Goal: Find specific page/section: Find specific page/section

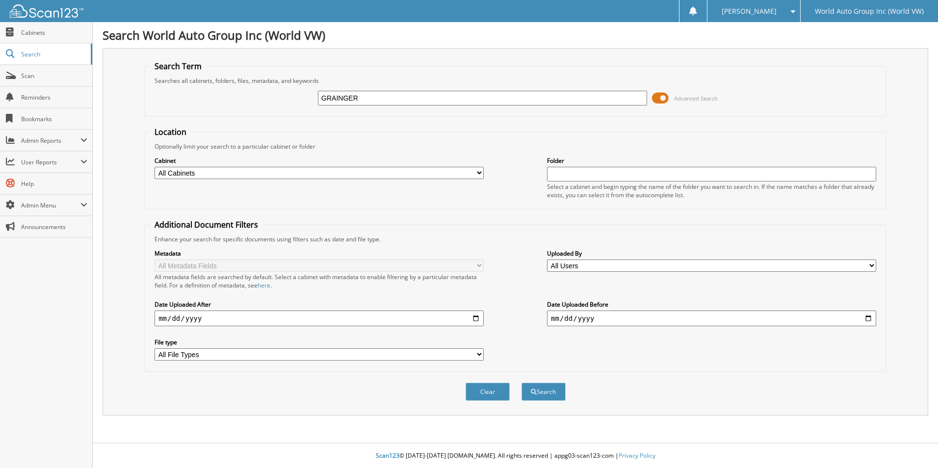
type input "GRAINGER"
click at [522, 383] on button "Search" at bounding box center [544, 392] width 44 height 18
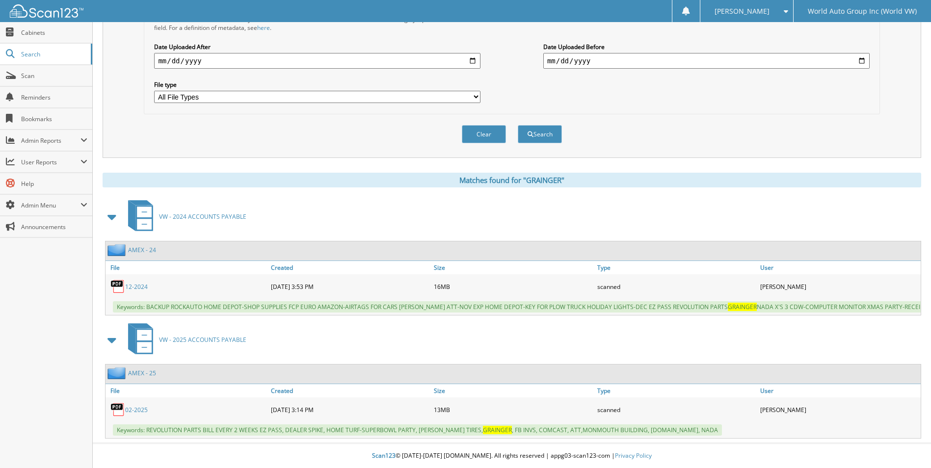
scroll to position [265, 0]
click at [38, 34] on span "Cabinets" at bounding box center [54, 32] width 66 height 8
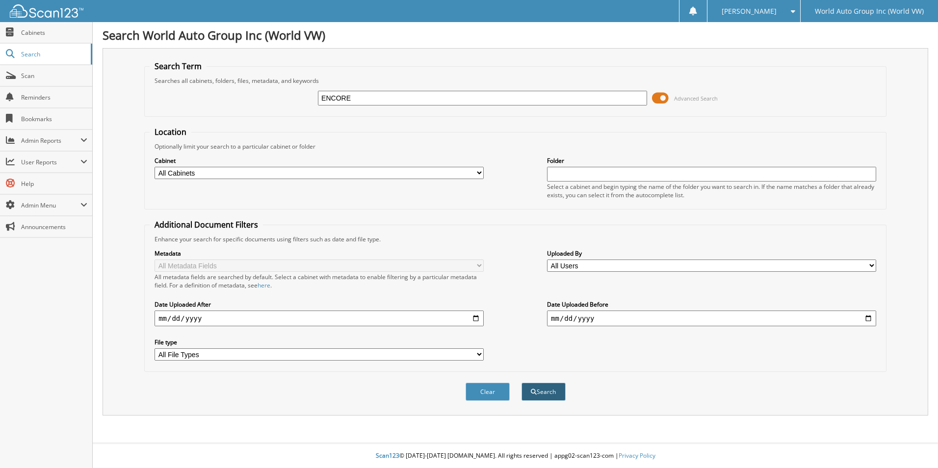
type input "ENCORE"
click at [553, 398] on button "Search" at bounding box center [544, 392] width 44 height 18
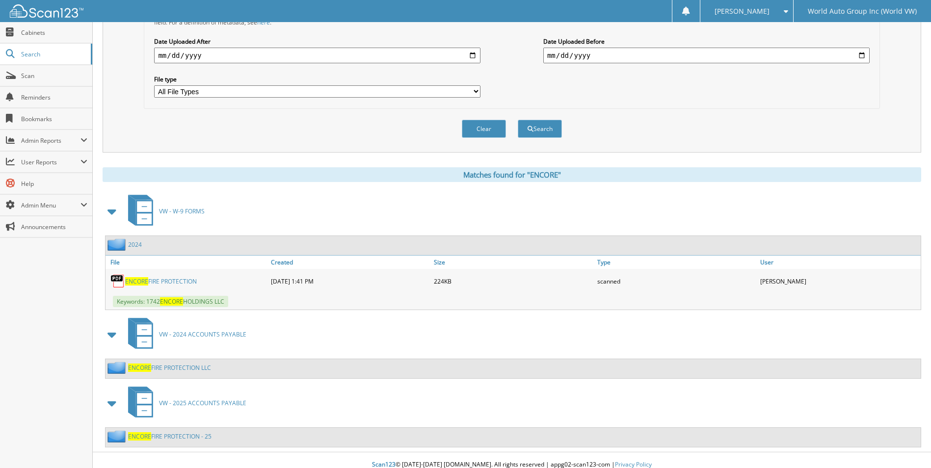
scroll to position [272, 0]
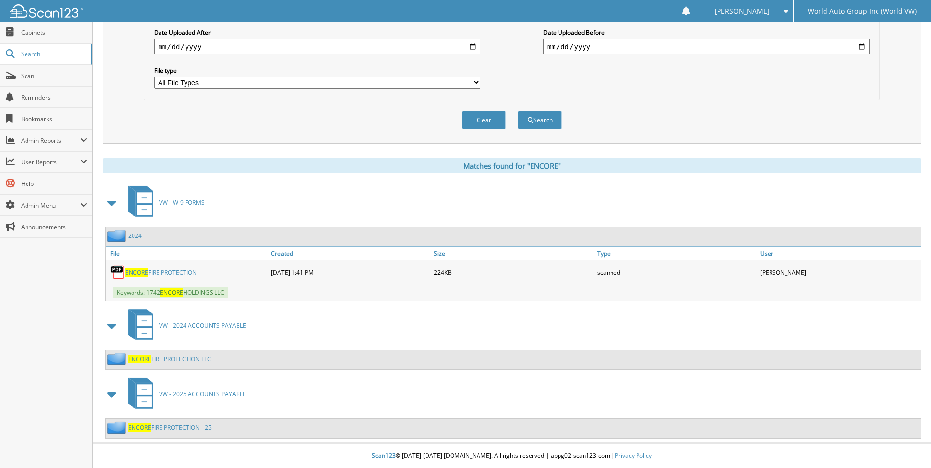
click at [201, 427] on link "ENCORE FIRE PROTECTION - 25" at bounding box center [169, 427] width 83 height 8
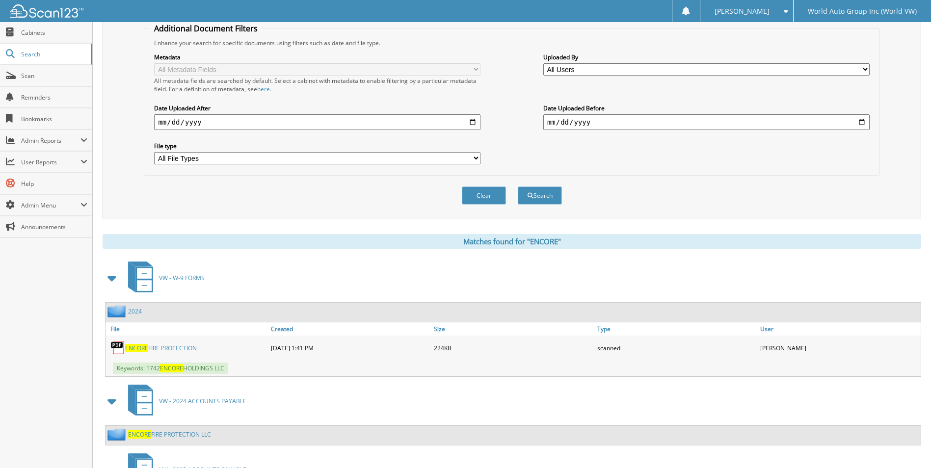
scroll to position [272, 0]
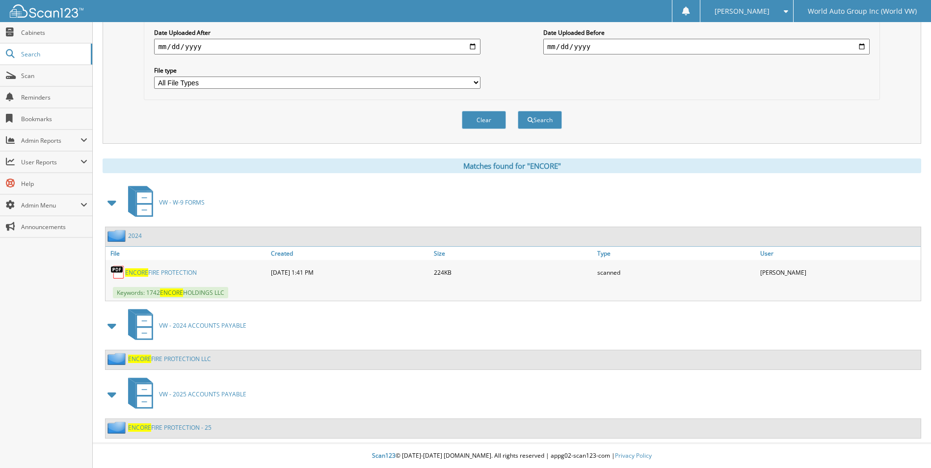
click at [173, 273] on link "ENCORE FIRE PROTECTION" at bounding box center [161, 272] width 72 height 8
click at [195, 362] on link "ENCORE FIRE PROTECTION LLC" at bounding box center [169, 359] width 83 height 8
